Goal: Contribute content

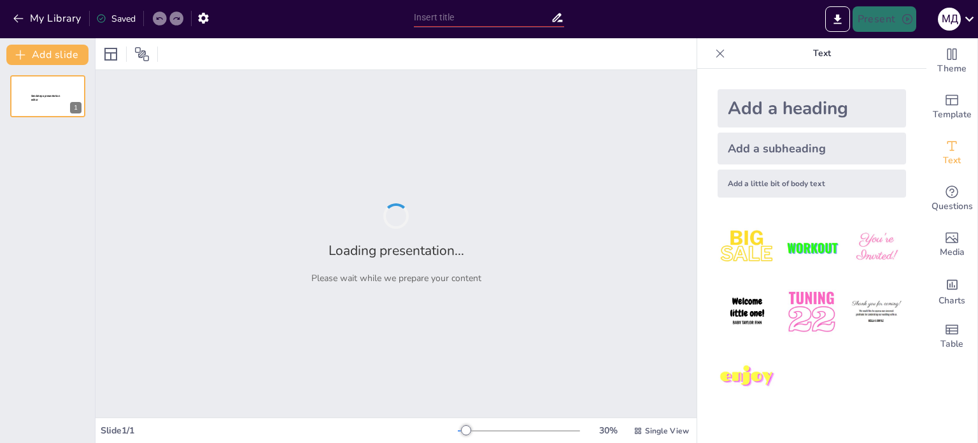
type input "Скульптура як мовчазна муза: Античний погляд на людську природу"
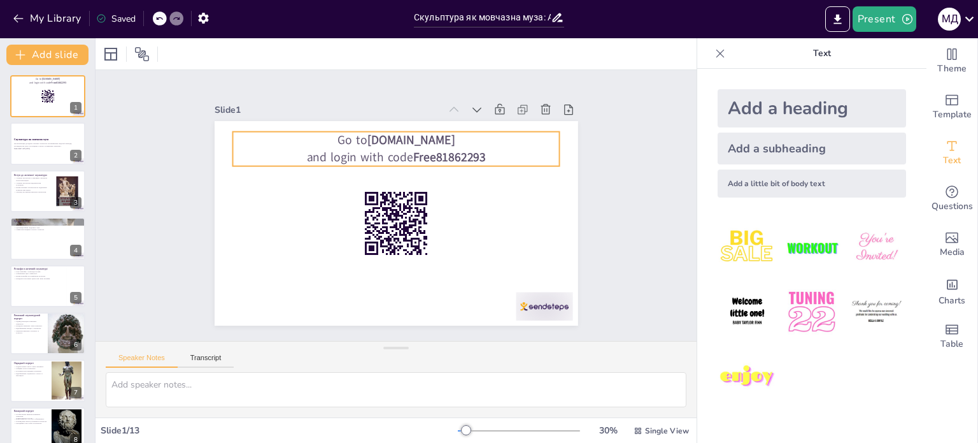
click at [413, 149] on strong "Free81862293" at bounding box center [449, 157] width 73 height 17
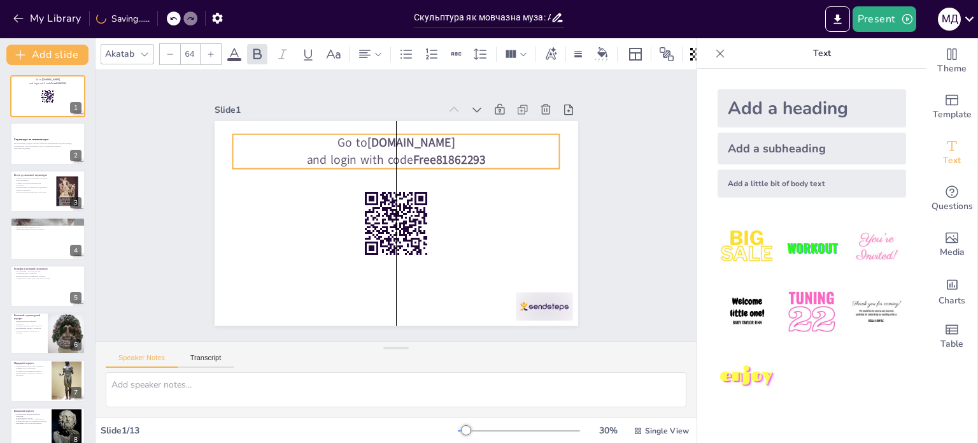
click at [416, 153] on strong "Free81862293" at bounding box center [453, 165] width 75 height 24
click at [416, 157] on strong "Free81862293" at bounding box center [449, 160] width 73 height 17
click at [441, 152] on strong "Free81862293" at bounding box center [449, 160] width 73 height 17
click at [629, 138] on div "Slide 1 Go to [DOMAIN_NAME] and login with code Free81862293 Slide 2 Скульптура…" at bounding box center [396, 205] width 601 height 271
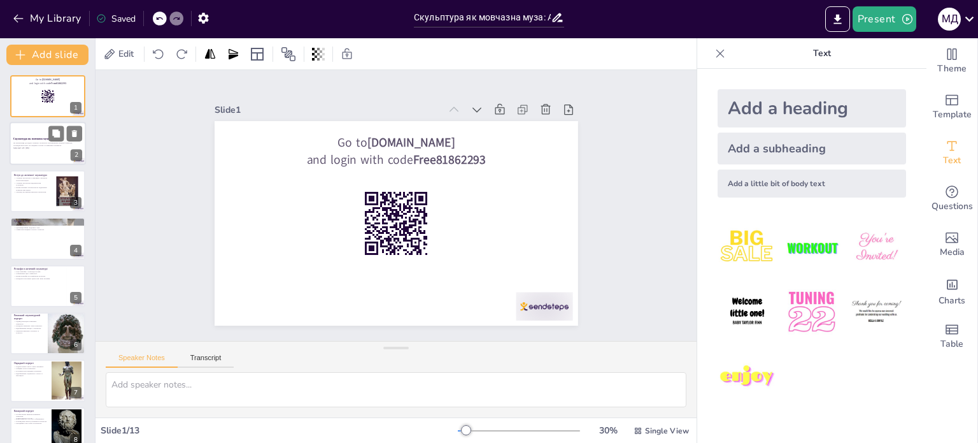
click at [34, 147] on p "Generated with [URL]" at bounding box center [47, 148] width 69 height 3
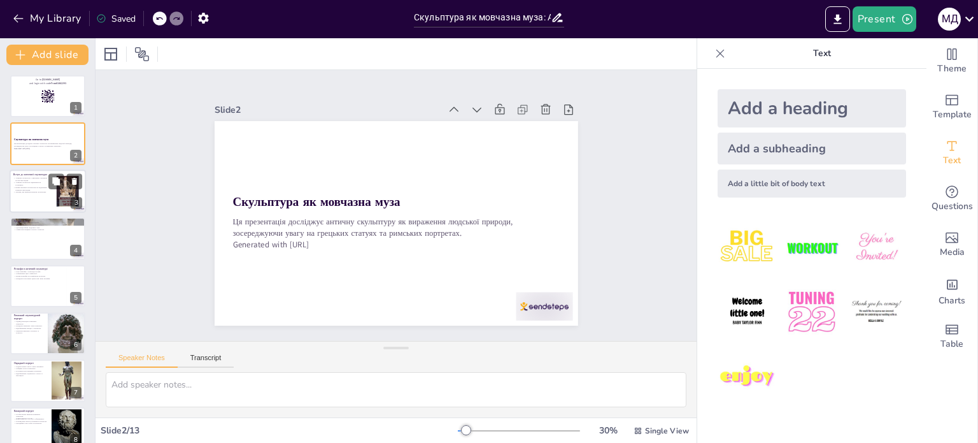
click at [41, 186] on p "Вплив античної скульптури на подальший розвиток мистецтва." at bounding box center [30, 188] width 34 height 4
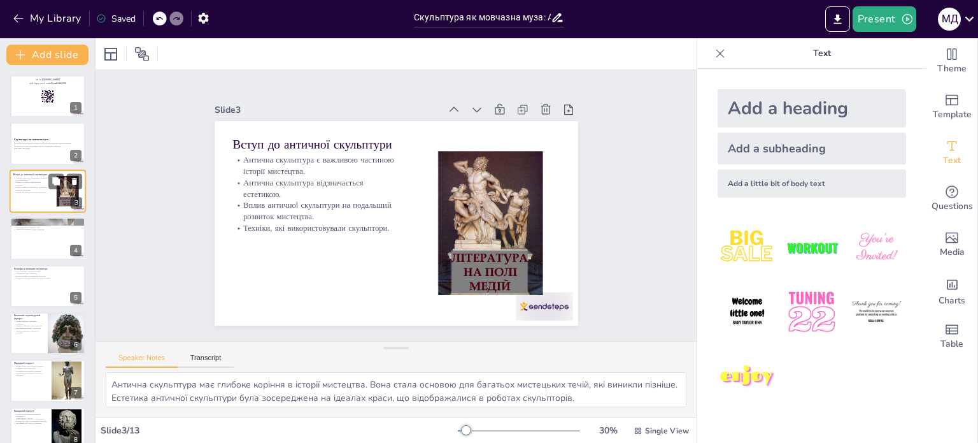
scroll to position [64, 0]
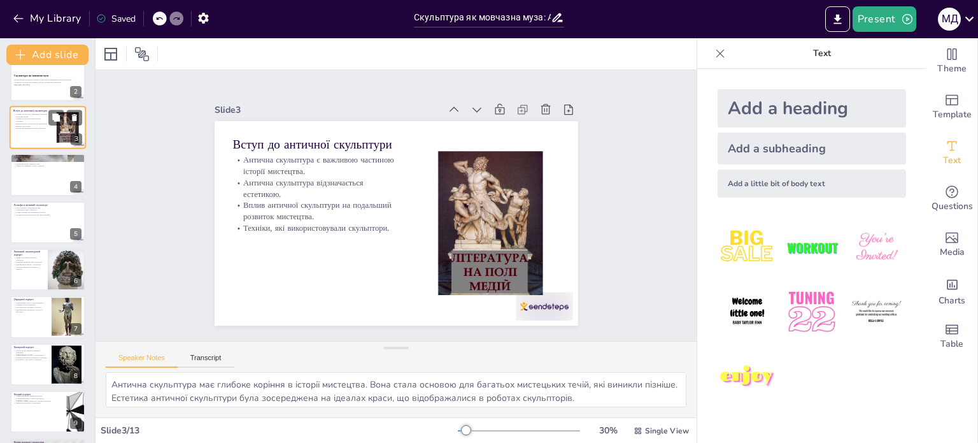
click at [41, 185] on div at bounding box center [47, 174] width 75 height 42
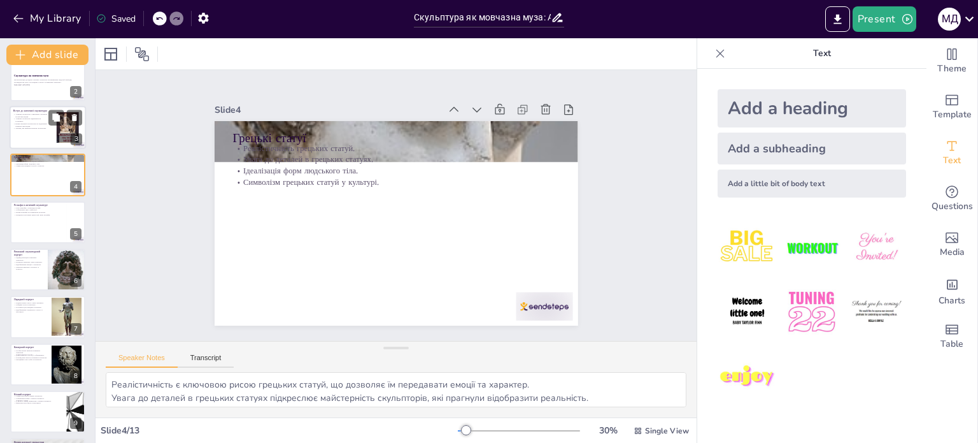
scroll to position [0, 0]
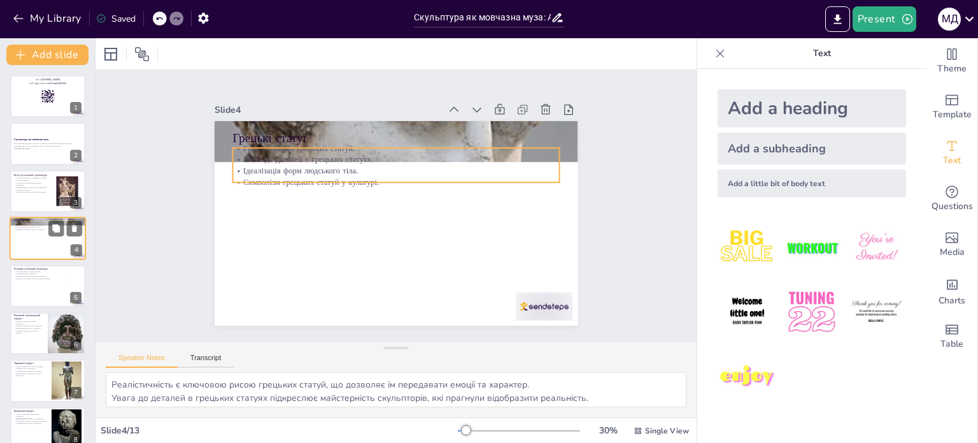
click at [36, 226] on p "Ідеалізація форм людського тіла." at bounding box center [47, 227] width 69 height 3
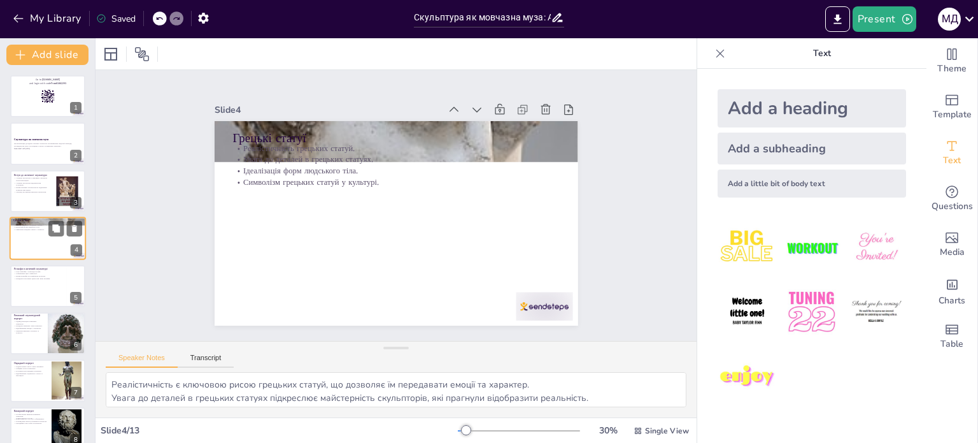
scroll to position [64, 0]
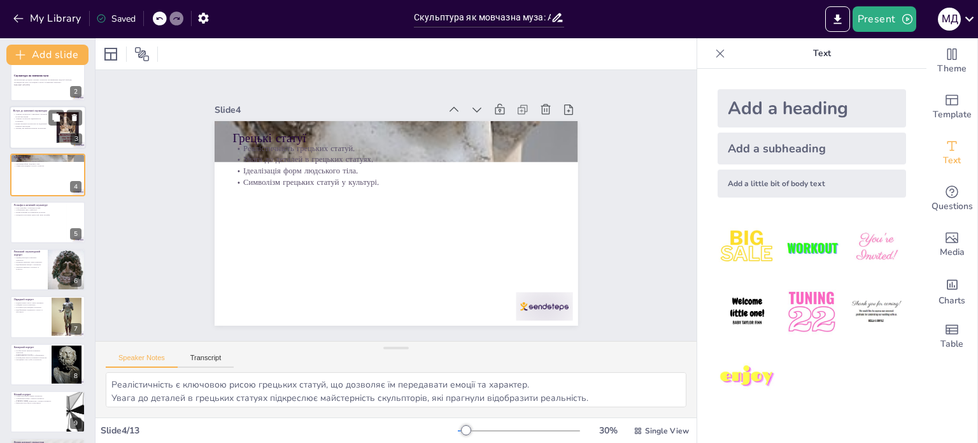
click at [28, 119] on p "Антична скульптура відзначається естетикою." at bounding box center [30, 120] width 34 height 4
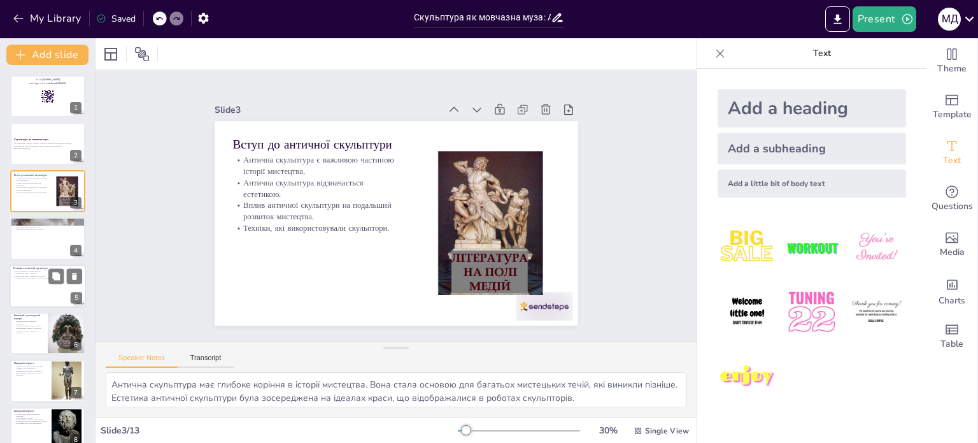
click at [29, 280] on div at bounding box center [48, 285] width 76 height 43
type textarea "Рельєфи слугували важливим інструментом для передачі історій і культурних цінно…"
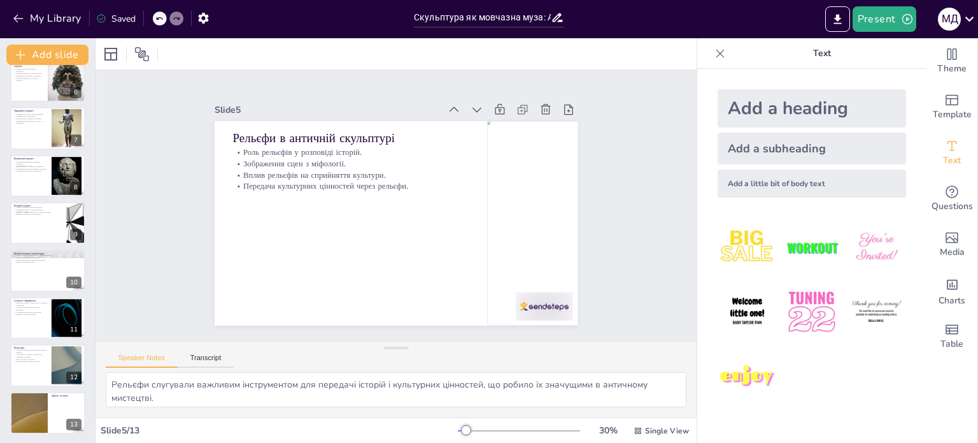
scroll to position [253, 0]
